Goal: Book appointment/travel/reservation

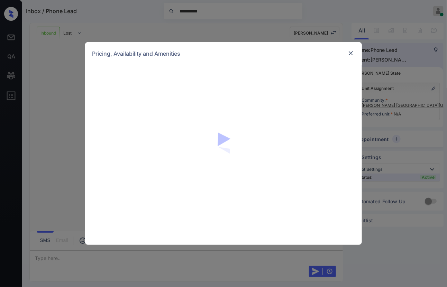
scroll to position [239, 0]
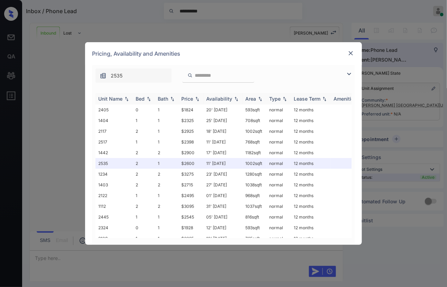
click at [140, 99] on div "Bed" at bounding box center [140, 99] width 9 height 6
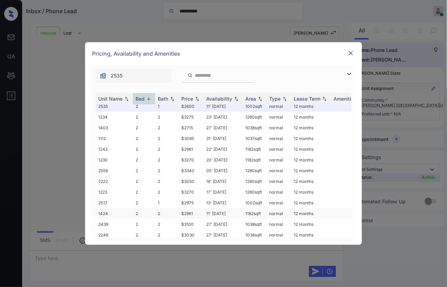
scroll to position [38, 0]
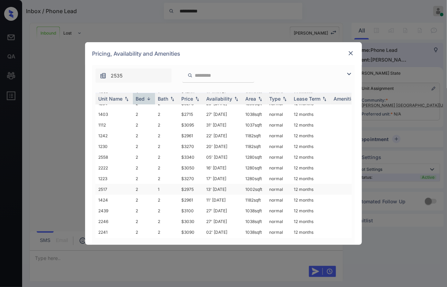
click at [213, 185] on td "13' Sep 25" at bounding box center [222, 189] width 39 height 11
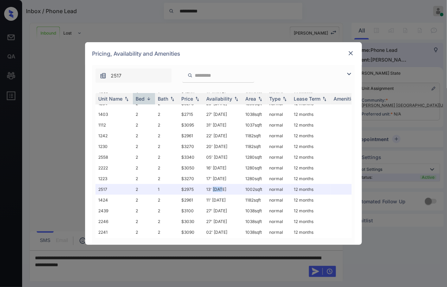
click at [352, 51] on img at bounding box center [350, 53] width 7 height 7
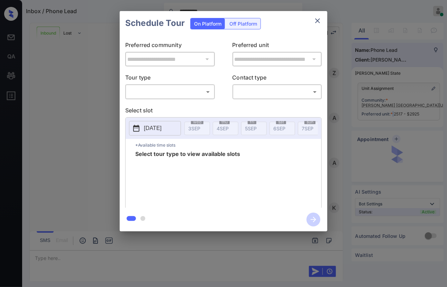
click at [169, 94] on body "**********" at bounding box center [223, 143] width 447 height 287
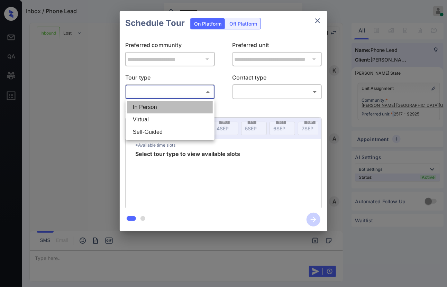
drag, startPoint x: 155, startPoint y: 108, endPoint x: 285, endPoint y: 91, distance: 131.2
click at [155, 108] on li "In Person" at bounding box center [169, 107] width 85 height 12
type input "********"
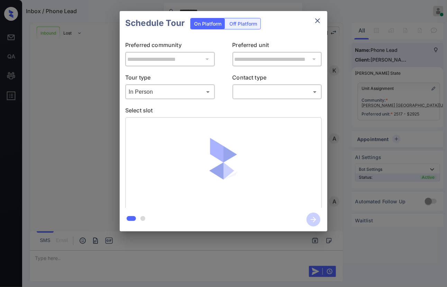
click at [270, 91] on body "**********" at bounding box center [223, 143] width 447 height 287
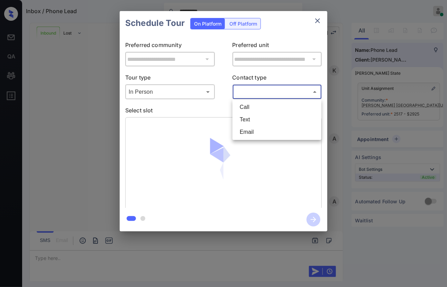
click at [257, 117] on li "Text" at bounding box center [276, 119] width 85 height 12
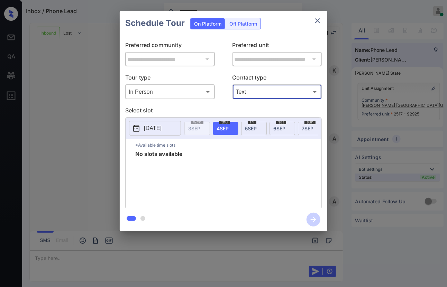
type input "****"
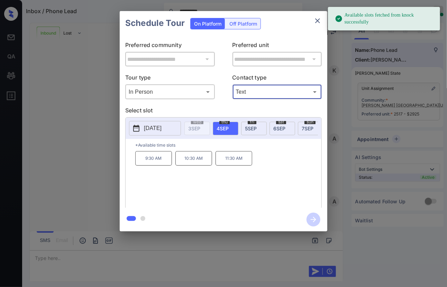
click at [160, 136] on div "2025-09-04" at bounding box center [155, 128] width 52 height 15
click at [162, 128] on p "2025-09-04" at bounding box center [153, 128] width 18 height 8
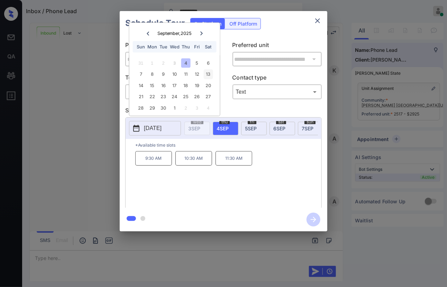
click at [210, 75] on div "13" at bounding box center [207, 74] width 9 height 9
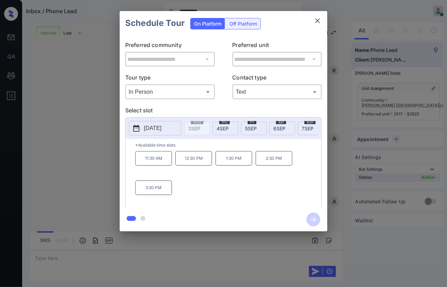
click at [275, 163] on p "2:30 PM" at bounding box center [274, 158] width 37 height 15
click at [312, 219] on icon "button" at bounding box center [313, 220] width 14 height 14
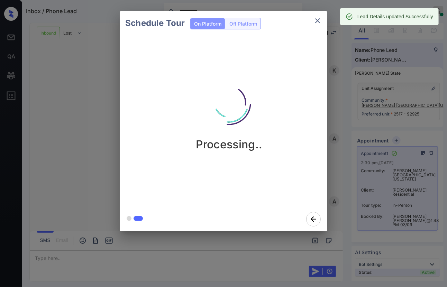
click at [316, 21] on icon "close" at bounding box center [317, 21] width 8 height 8
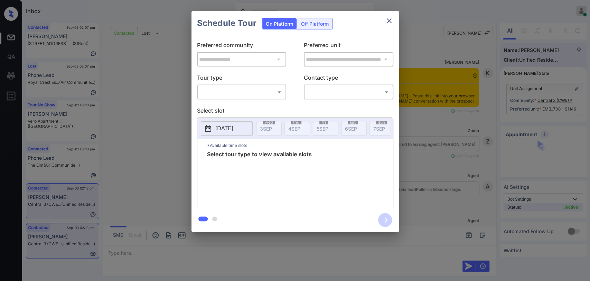
scroll to position [654, 0]
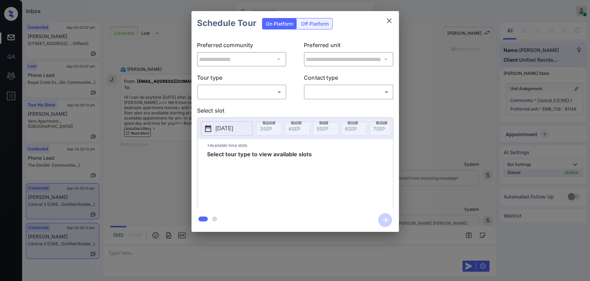
click at [252, 92] on body "Inbox Danielle Dela Cruz Online Set yourself offline Set yourself on break Prof…" at bounding box center [295, 140] width 590 height 281
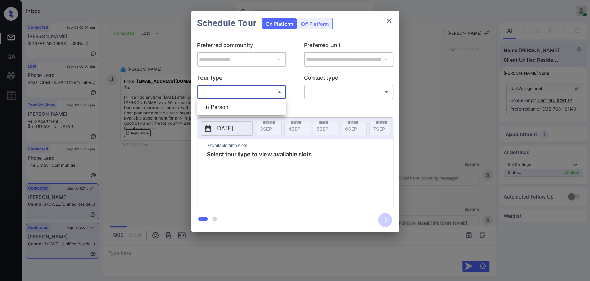
drag, startPoint x: 230, startPoint y: 111, endPoint x: 326, endPoint y: 92, distance: 97.7
click at [230, 110] on li "In Person" at bounding box center [241, 107] width 85 height 12
type input "********"
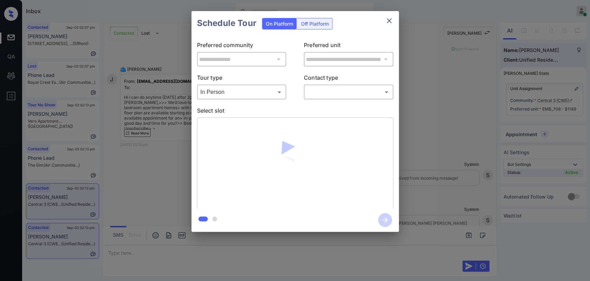
click at [330, 94] on body "Inbox Danielle Dela Cruz Online Set yourself offline Set yourself on break Prof…" at bounding box center [295, 140] width 590 height 281
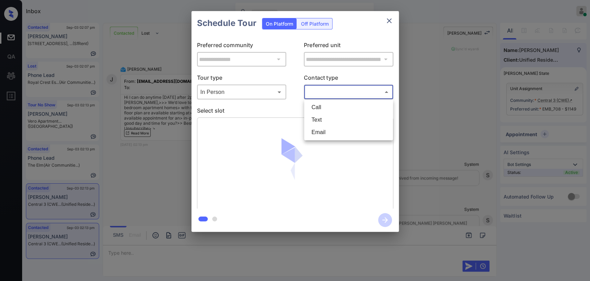
click at [317, 118] on li "Text" at bounding box center [348, 119] width 85 height 12
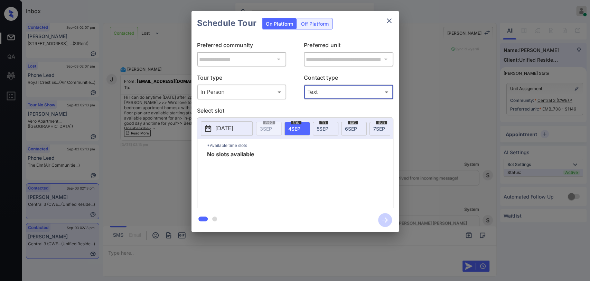
type input "****"
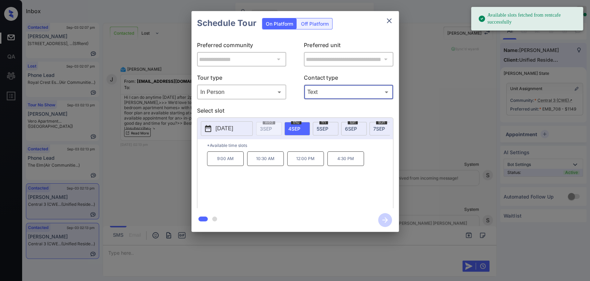
click at [297, 127] on span "4 SEP" at bounding box center [294, 129] width 12 height 6
click at [227, 131] on p "2025-09-04" at bounding box center [225, 128] width 18 height 8
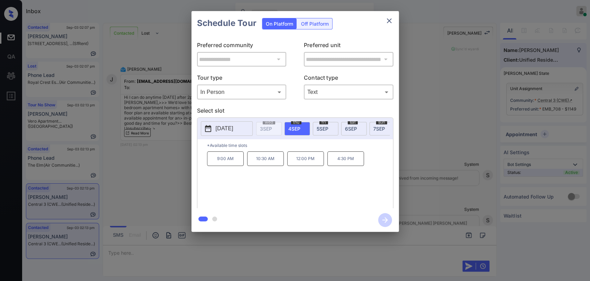
click at [294, 126] on span "4 SEP" at bounding box center [294, 129] width 12 height 6
drag, startPoint x: 335, startPoint y: 165, endPoint x: 360, endPoint y: 165, distance: 24.6
click at [360, 165] on p "4:30 PM" at bounding box center [346, 158] width 37 height 15
click at [384, 220] on icon "button" at bounding box center [385, 220] width 14 height 14
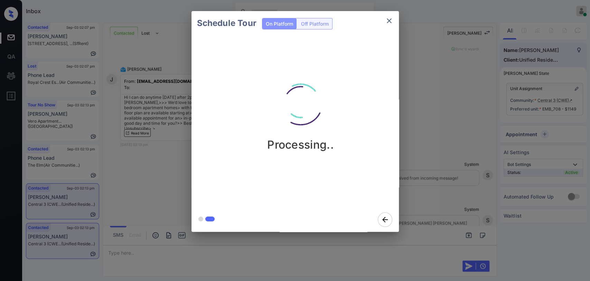
click at [437, 49] on div "Schedule Tour On Platform Off Platform Processing.." at bounding box center [295, 121] width 590 height 242
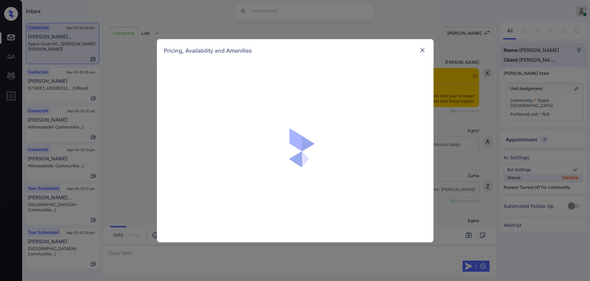
scroll to position [306, 0]
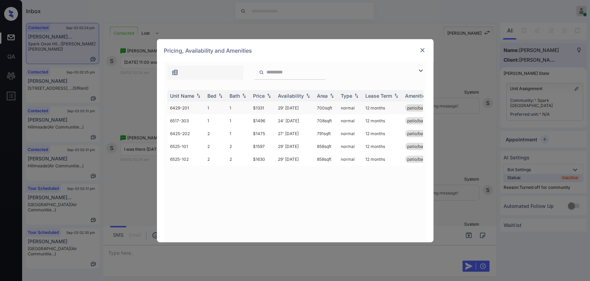
click at [216, 105] on td "1" at bounding box center [216, 107] width 22 height 13
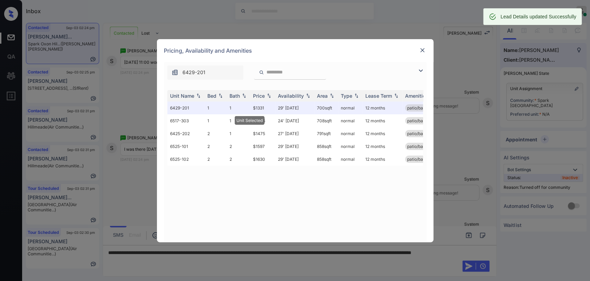
click at [424, 49] on img at bounding box center [422, 50] width 7 height 7
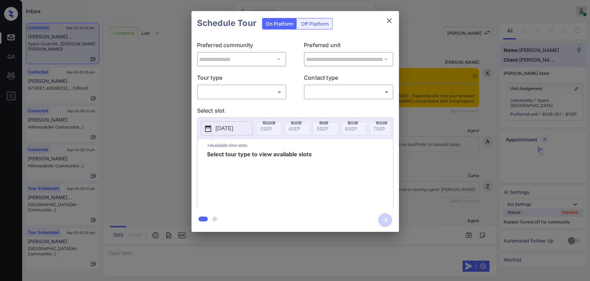
scroll to position [306, 0]
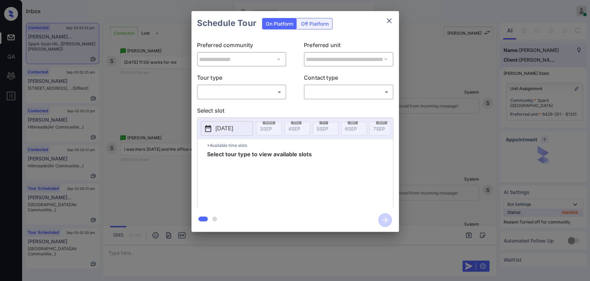
click at [223, 88] on body "Inbox Danielle Dela Cruz Online Set yourself offline Set yourself on break Prof…" at bounding box center [295, 140] width 590 height 281
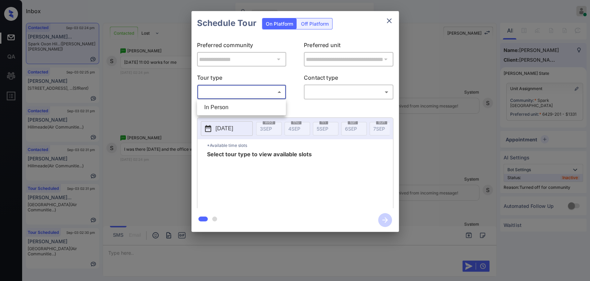
click at [222, 103] on li "In Person" at bounding box center [241, 107] width 85 height 12
type input "********"
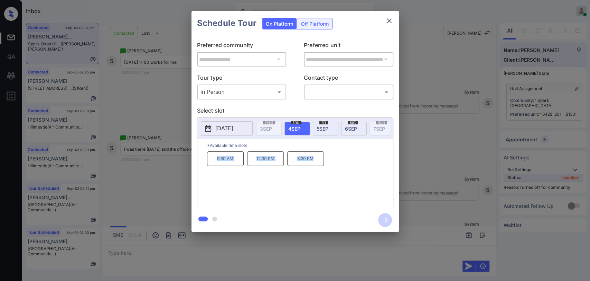
drag, startPoint x: 212, startPoint y: 161, endPoint x: 312, endPoint y: 162, distance: 100.0
click at [312, 162] on div "9:30 AM 12:30 PM 3:30 PM" at bounding box center [300, 178] width 186 height 55
copy div "9:30 AM 12:30 PM 3:30 PM"
click at [388, 15] on button "close" at bounding box center [390, 21] width 14 height 14
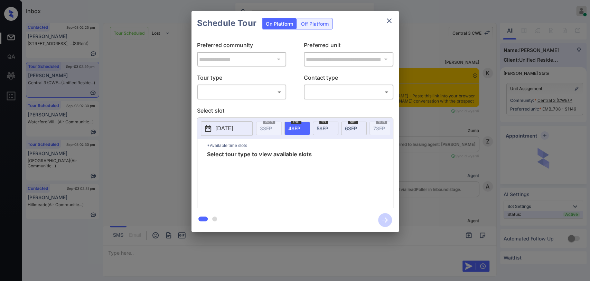
scroll to position [1024, 0]
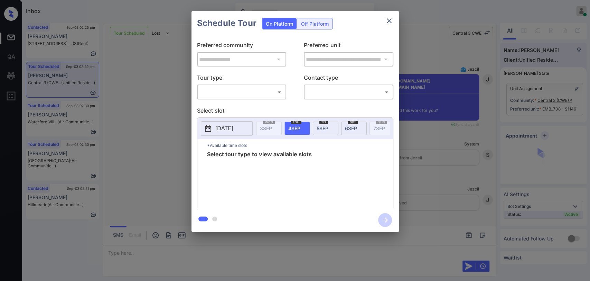
click at [241, 88] on body "Inbox [PERSON_NAME] [PERSON_NAME] Online Set yourself offline Set yourself on b…" at bounding box center [295, 140] width 590 height 281
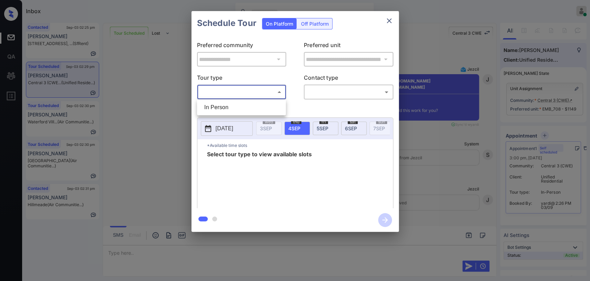
click at [219, 105] on li "In Person" at bounding box center [241, 107] width 85 height 12
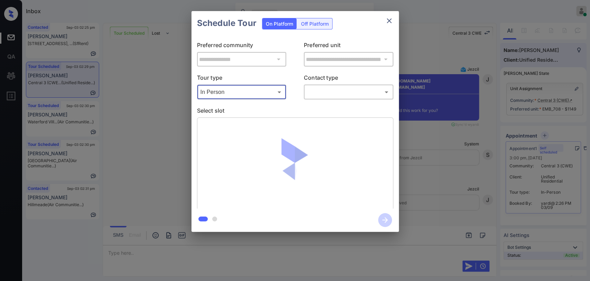
type input "********"
click at [318, 94] on div at bounding box center [295, 140] width 590 height 281
click at [324, 90] on body "Inbox [PERSON_NAME] [PERSON_NAME] Online Set yourself offline Set yourself on b…" at bounding box center [295, 140] width 590 height 281
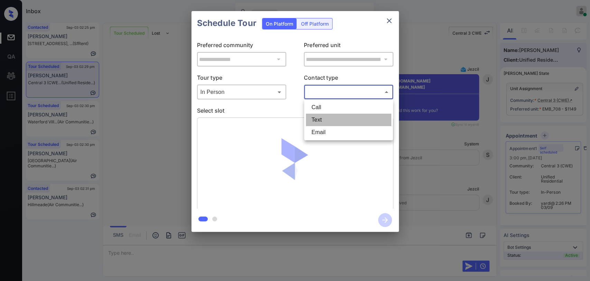
click at [318, 121] on li "Text" at bounding box center [348, 119] width 85 height 12
type input "****"
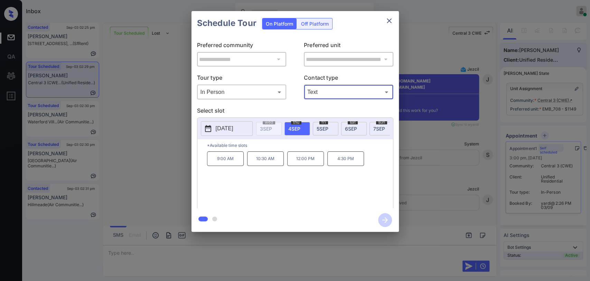
click at [125, 139] on div "**********" at bounding box center [295, 121] width 590 height 242
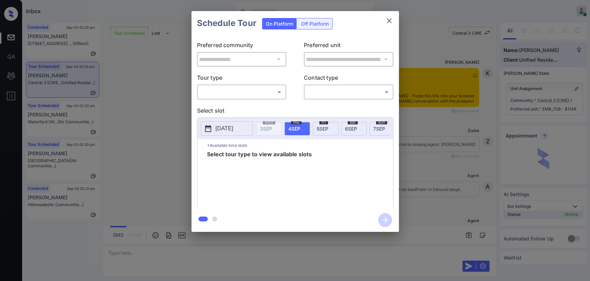
scroll to position [1024, 0]
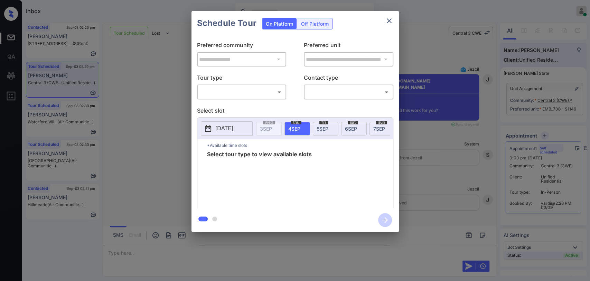
click at [243, 97] on div "​ ​" at bounding box center [242, 91] width 90 height 15
click at [231, 91] on body "Inbox [PERSON_NAME] [PERSON_NAME] Online Set yourself offline Set yourself on b…" at bounding box center [295, 140] width 590 height 281
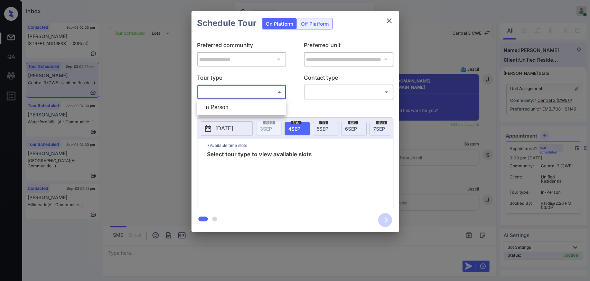
click at [232, 109] on li "In Person" at bounding box center [241, 107] width 85 height 12
type input "********"
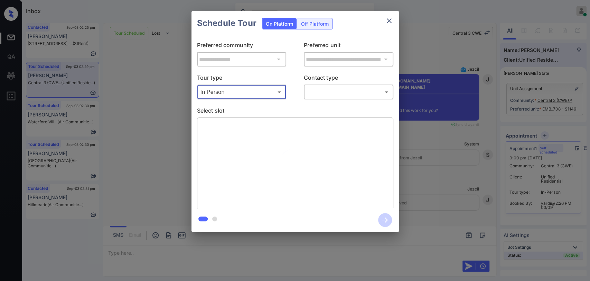
click at [354, 94] on body "Inbox [PERSON_NAME] [PERSON_NAME] Online Set yourself offline Set yourself on b…" at bounding box center [295, 140] width 590 height 281
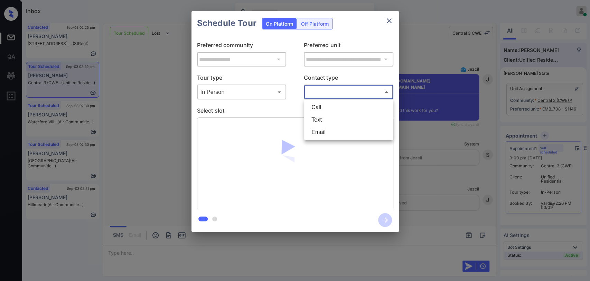
click at [314, 117] on li "Text" at bounding box center [348, 119] width 85 height 12
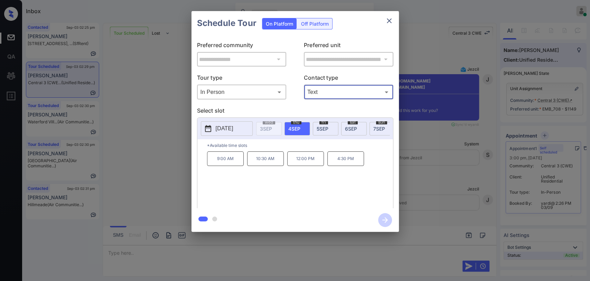
type input "****"
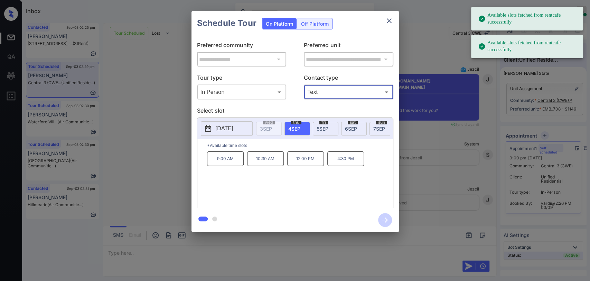
click at [349, 162] on p "4:30 PM" at bounding box center [346, 158] width 37 height 15
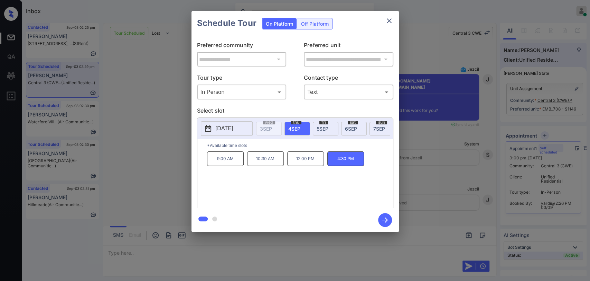
click at [387, 218] on icon "button" at bounding box center [385, 220] width 14 height 14
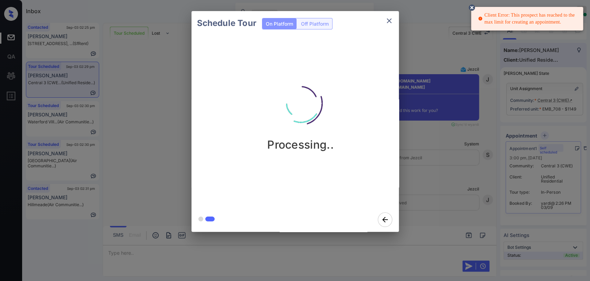
click at [470, 7] on icon at bounding box center [472, 7] width 6 height 6
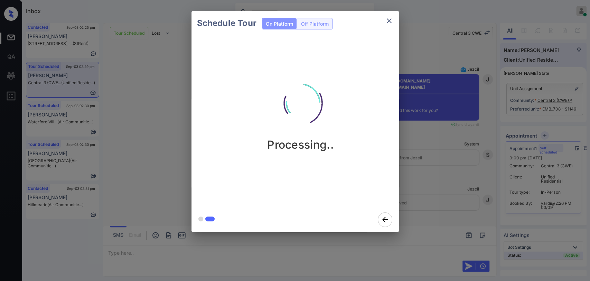
click at [389, 22] on icon "close" at bounding box center [389, 21] width 8 height 8
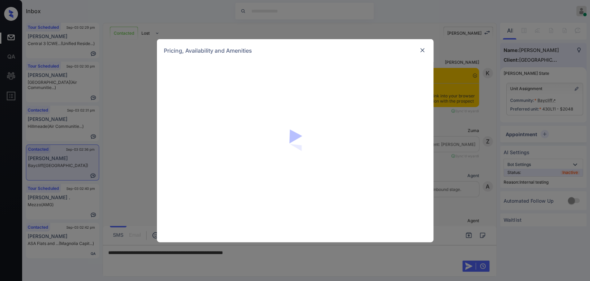
scroll to position [1378, 0]
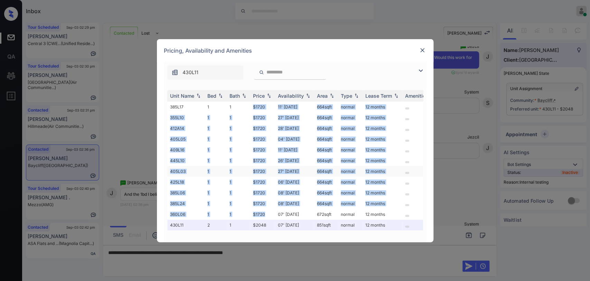
drag, startPoint x: 254, startPoint y: 102, endPoint x: 283, endPoint y: 170, distance: 73.6
click at [266, 204] on tbody "385L17 1 1 $1720 11' Jun 25 664 sqft normal 12 months 355L10 1 1 $1720 27' Aug …" at bounding box center [347, 165] width 361 height 129
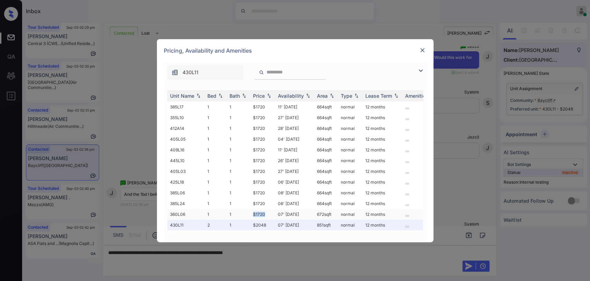
drag, startPoint x: 250, startPoint y: 210, endPoint x: 267, endPoint y: 208, distance: 17.4
click at [267, 209] on tr "360L06 1 1 $1720 07' Jan 26 672 sqft normal 12 months" at bounding box center [347, 214] width 361 height 11
copy tr "$1720"
click at [421, 47] on img at bounding box center [422, 50] width 7 height 7
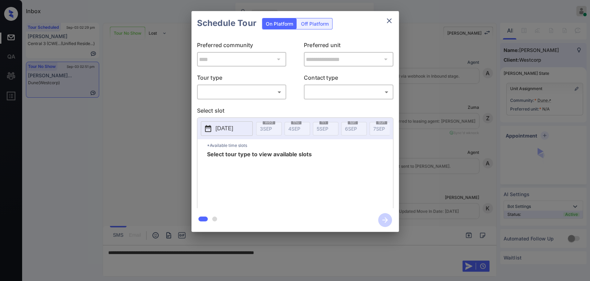
scroll to position [1065, 0]
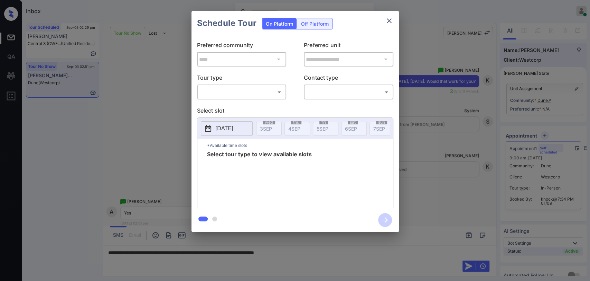
click at [231, 89] on body "Inbox [PERSON_NAME] [PERSON_NAME] Online Set yourself offline Set yourself on b…" at bounding box center [295, 140] width 590 height 281
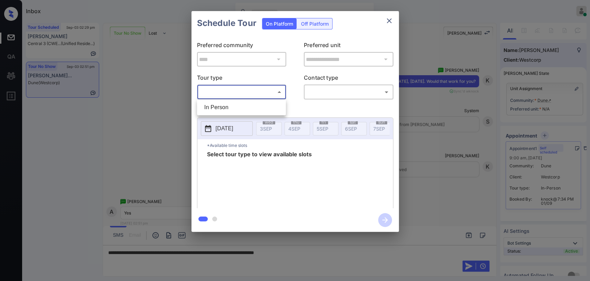
click at [388, 19] on div at bounding box center [295, 140] width 590 height 281
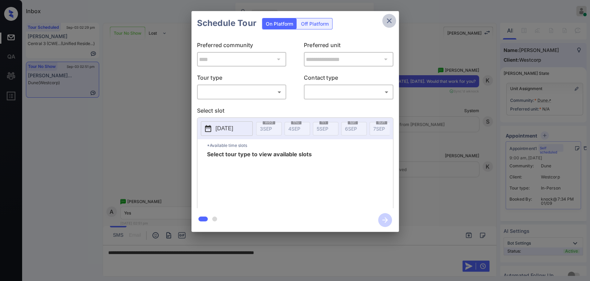
click at [387, 19] on icon "close" at bounding box center [389, 21] width 8 height 8
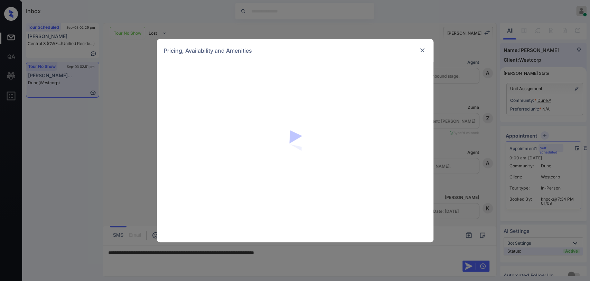
scroll to position [1065, 0]
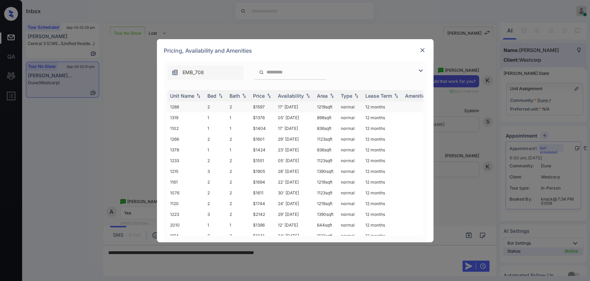
click at [231, 102] on td "2" at bounding box center [239, 106] width 24 height 11
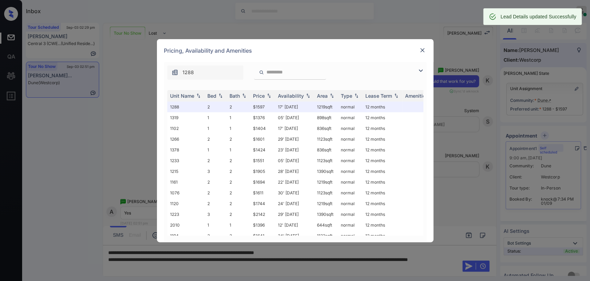
click at [419, 51] on div at bounding box center [423, 50] width 8 height 8
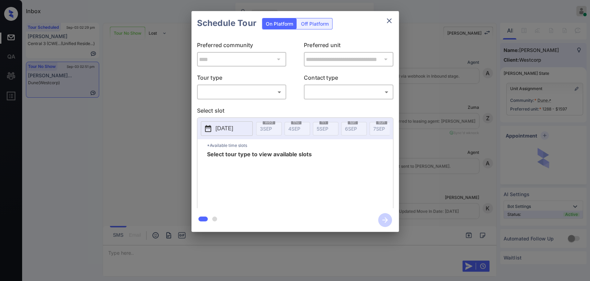
scroll to position [1065, 0]
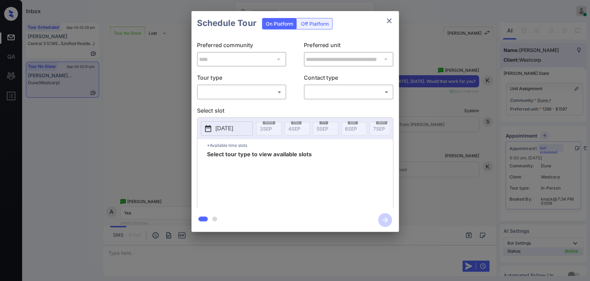
click at [255, 92] on body "Inbox [PERSON_NAME] [PERSON_NAME] Online Set yourself offline Set yourself on b…" at bounding box center [295, 140] width 590 height 281
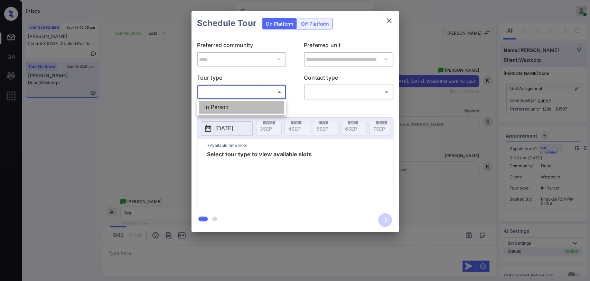
click at [235, 103] on li "In Person" at bounding box center [241, 107] width 85 height 12
type input "********"
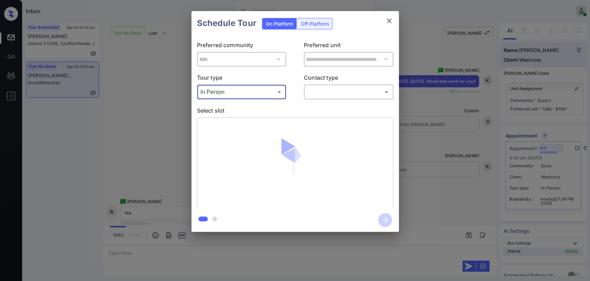
click at [343, 87] on body "Inbox Danielle Dela Cruz Online Set yourself offline Set yourself on break Prof…" at bounding box center [295, 140] width 590 height 281
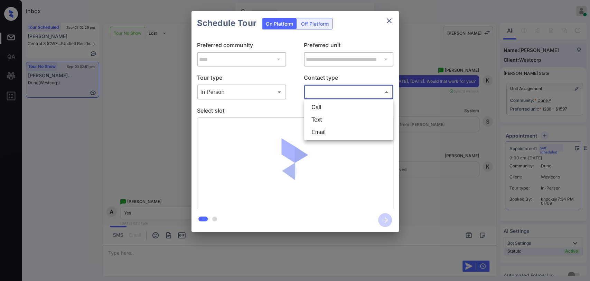
click at [328, 117] on li "Text" at bounding box center [348, 119] width 85 height 12
type input "****"
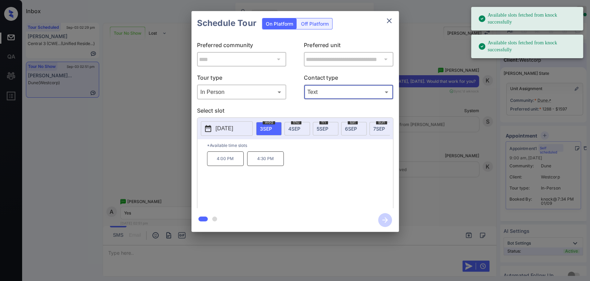
click at [263, 158] on p "4:30 PM" at bounding box center [265, 158] width 37 height 15
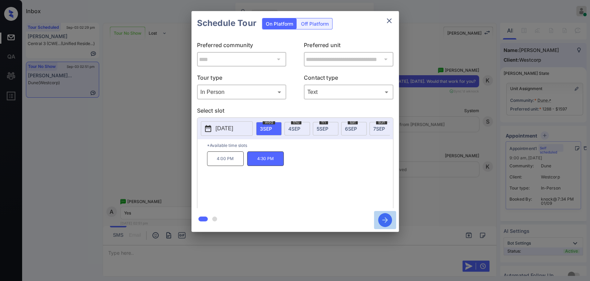
click at [386, 220] on icon "button" at bounding box center [386, 220] width 6 height 6
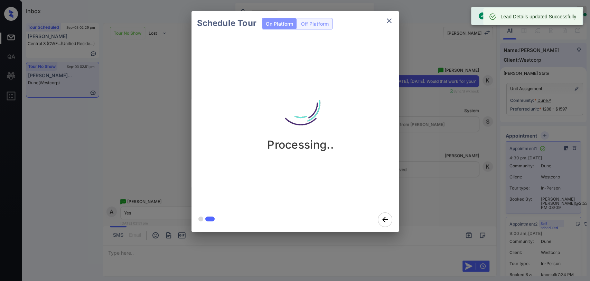
click at [394, 19] on button "close" at bounding box center [390, 21] width 14 height 14
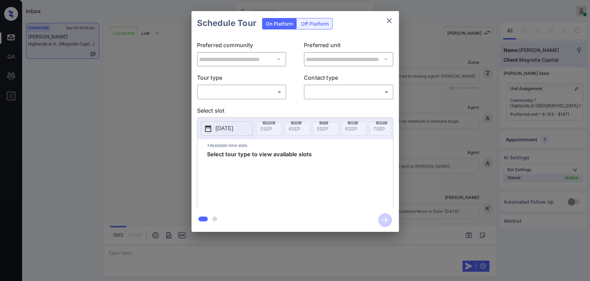
scroll to position [896, 0]
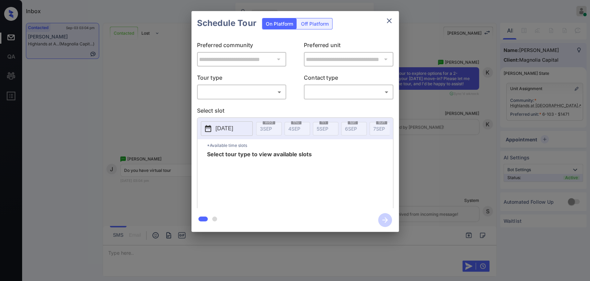
click at [244, 95] on body "Inbox [PERSON_NAME] [PERSON_NAME] Online Set yourself offline Set yourself on b…" at bounding box center [295, 140] width 590 height 281
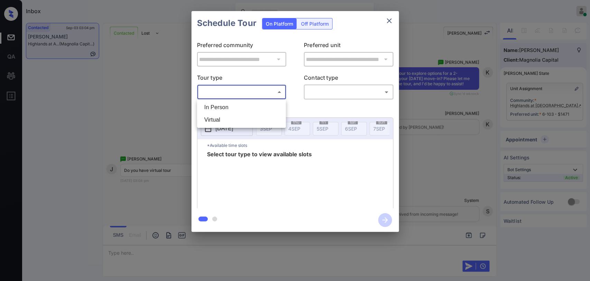
click at [388, 19] on div at bounding box center [295, 140] width 590 height 281
click at [386, 20] on icon "close" at bounding box center [389, 21] width 8 height 8
